Goal: Transaction & Acquisition: Download file/media

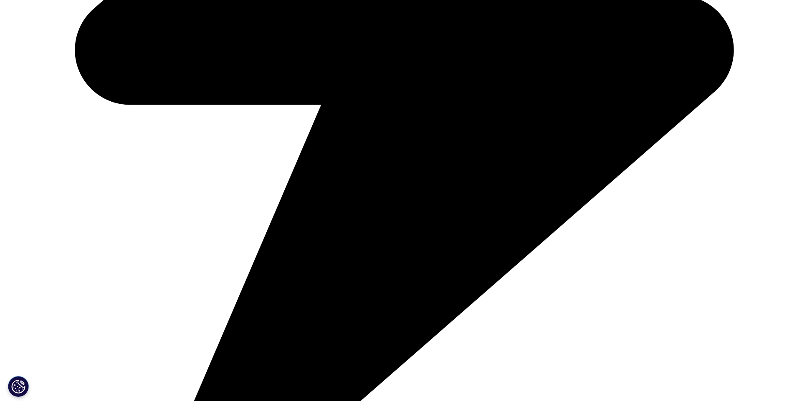
scroll to position [751, 0]
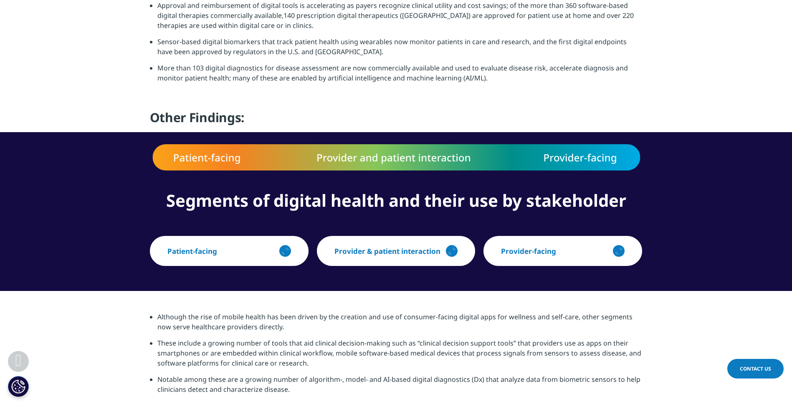
scroll to position [751, 0]
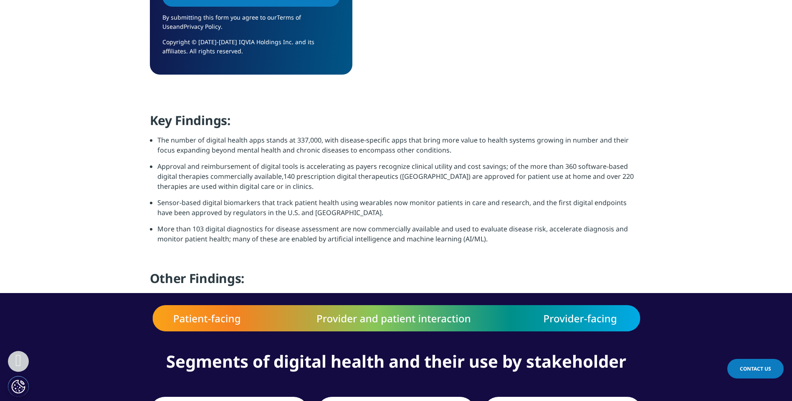
click at [284, 250] on div "Key Findings: The number of digital health apps stands at 337,000, with disease…" at bounding box center [396, 202] width 492 height 181
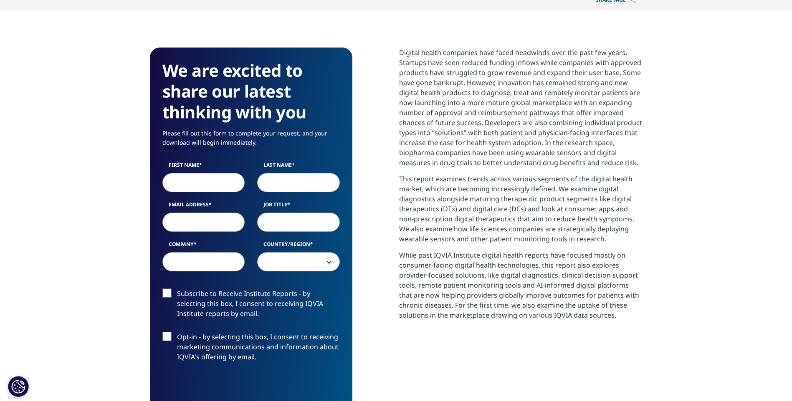
scroll to position [0, 0]
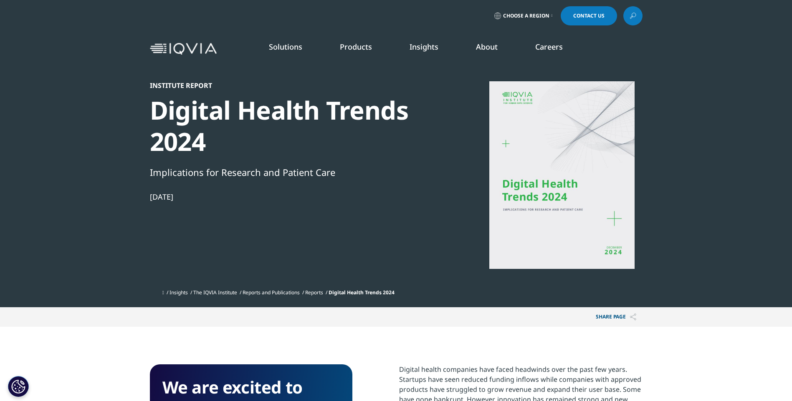
click at [109, 173] on section "Institute Report Digital Health Trends 2024 Implications for Research and Patie…" at bounding box center [396, 154] width 792 height 308
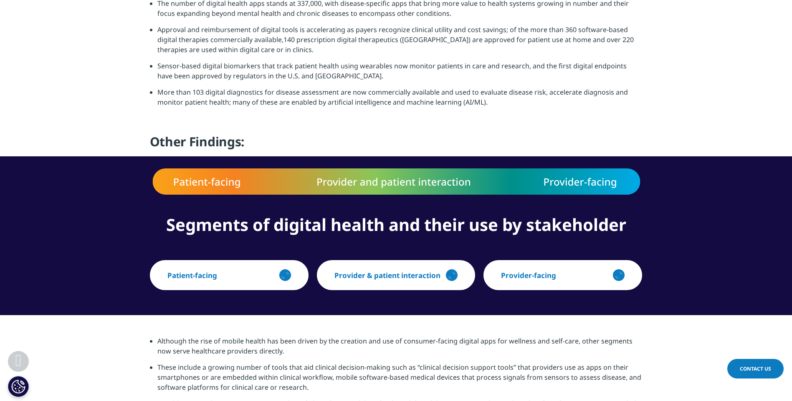
scroll to position [918, 0]
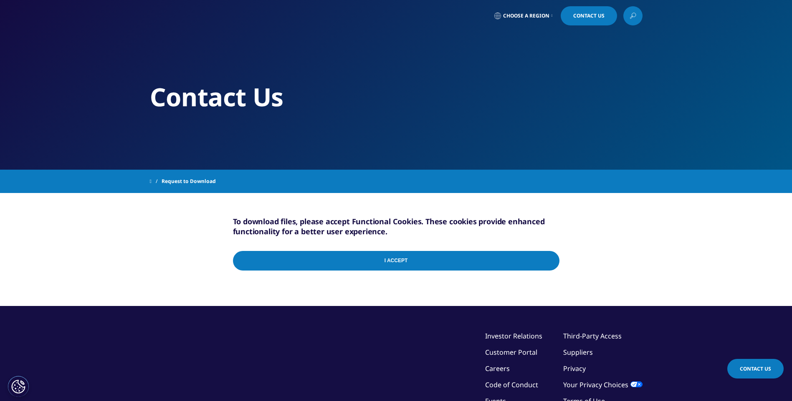
click at [390, 260] on input "I Accept" at bounding box center [396, 261] width 326 height 20
click at [413, 259] on input "I Accept" at bounding box center [396, 261] width 326 height 20
